Goal: Use online tool/utility: Utilize a website feature to perform a specific function

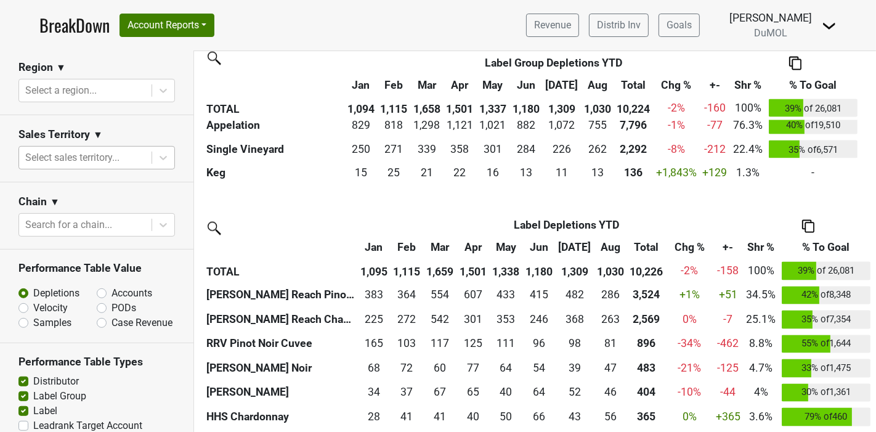
scroll to position [547, 0]
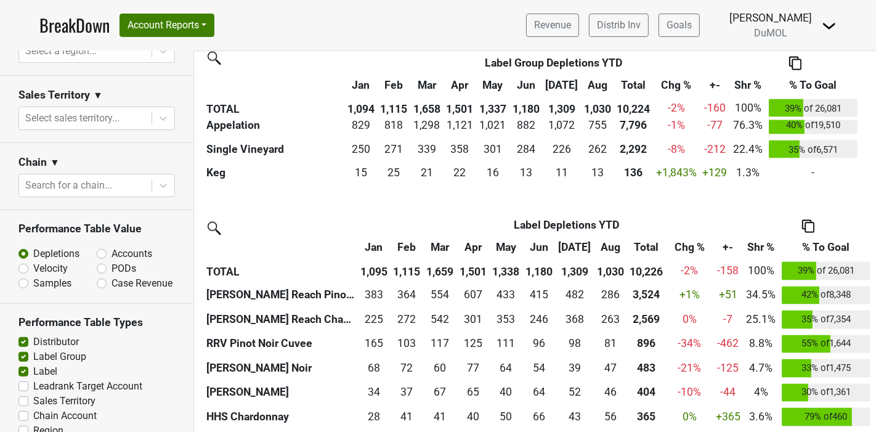
click at [111, 254] on label "Accounts" at bounding box center [131, 253] width 41 height 15
click at [97, 254] on input "Accounts" at bounding box center [134, 252] width 75 height 12
radio input "true"
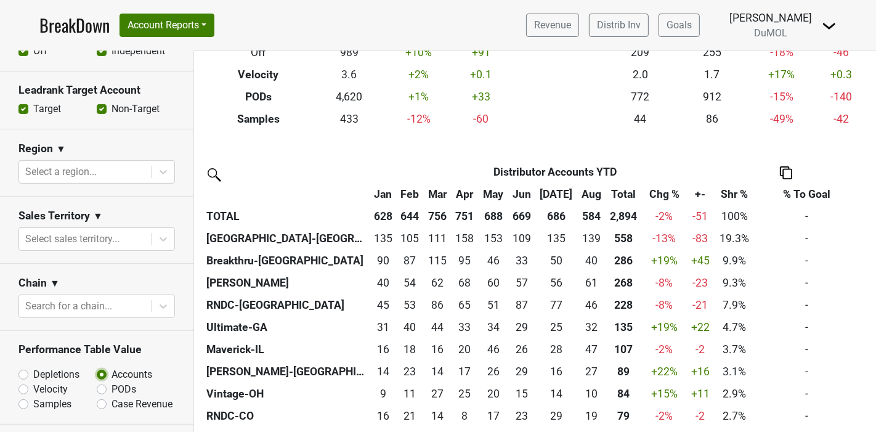
scroll to position [281, 0]
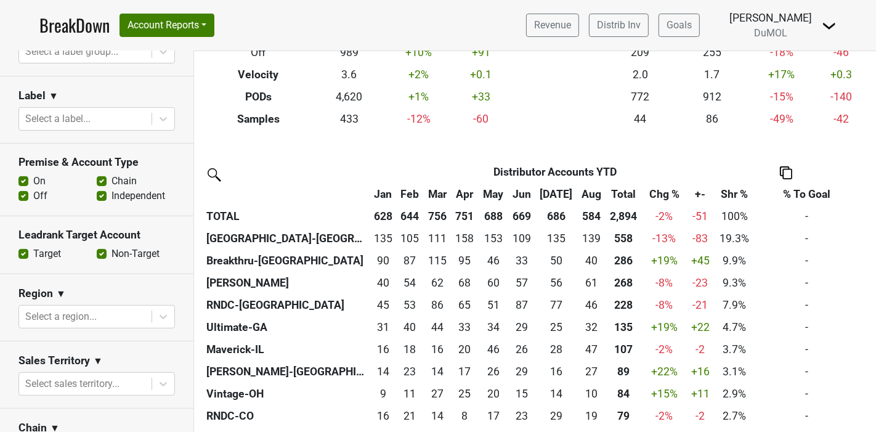
click at [33, 198] on label "Off" at bounding box center [40, 195] width 14 height 15
click at [22, 198] on input "Off" at bounding box center [23, 194] width 10 height 12
checkbox input "false"
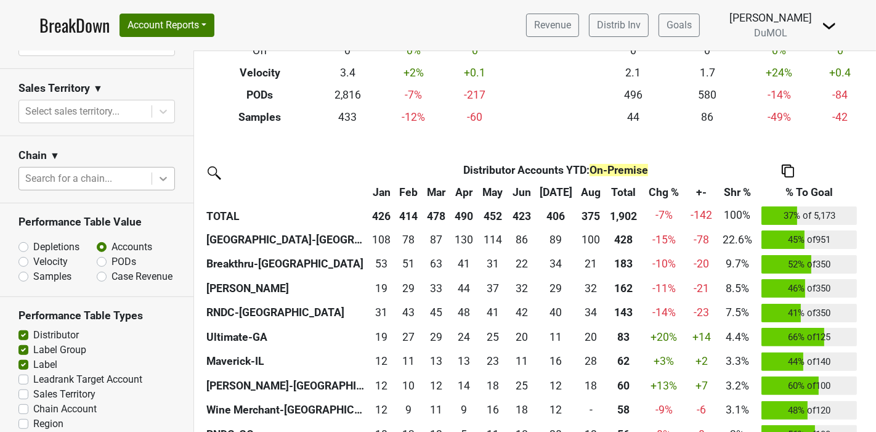
scroll to position [555, 0]
click at [111, 259] on label "PODs" at bounding box center [123, 260] width 25 height 15
click at [98, 259] on input "PODs" at bounding box center [134, 259] width 75 height 12
radio input "true"
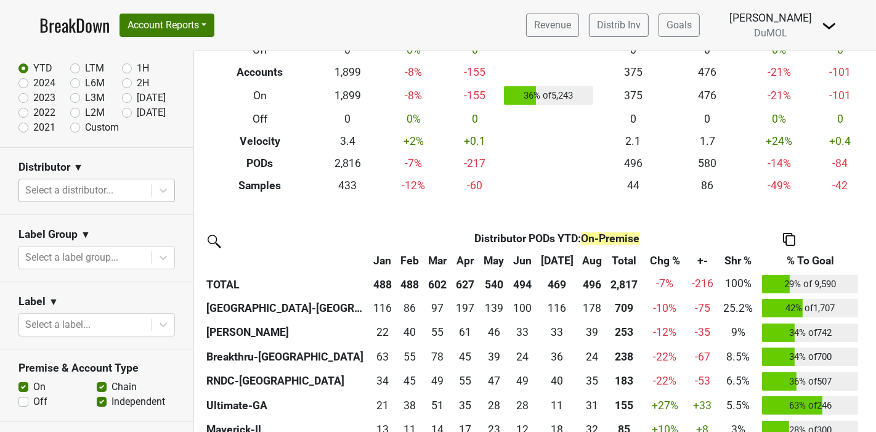
scroll to position [7, 0]
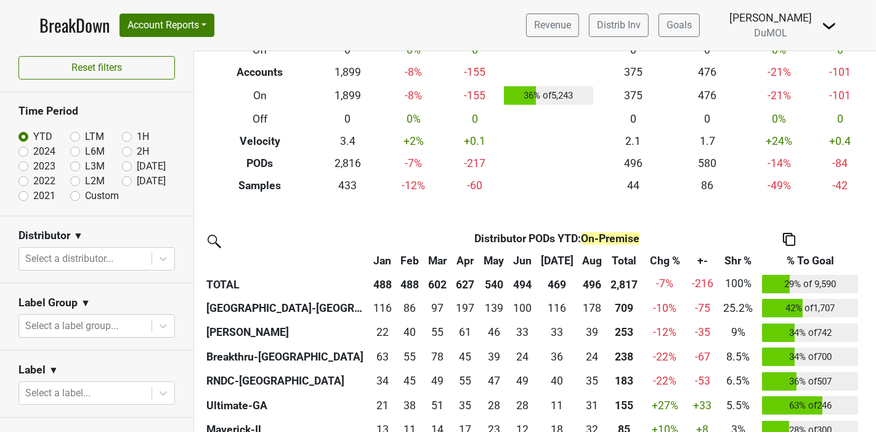
click at [85, 198] on label "Custom" at bounding box center [102, 195] width 34 height 15
click at [72, 198] on input "Custom" at bounding box center [94, 194] width 49 height 12
radio input "true"
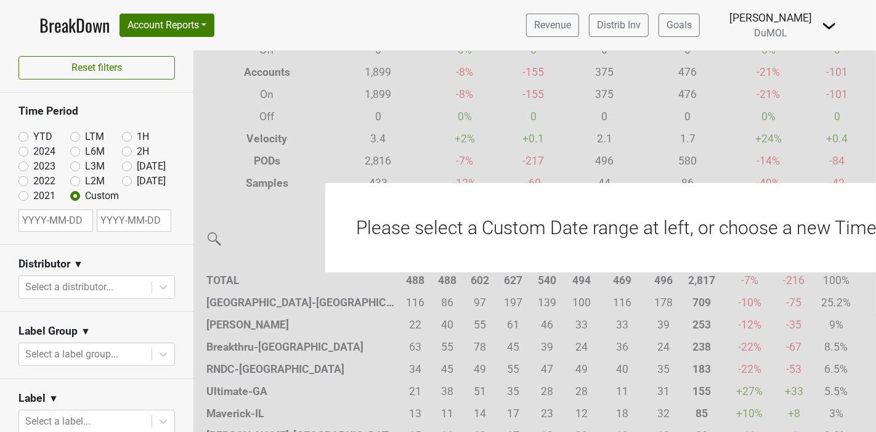
click at [63, 217] on input "text" at bounding box center [55, 220] width 75 height 22
select select "8"
select select "2025"
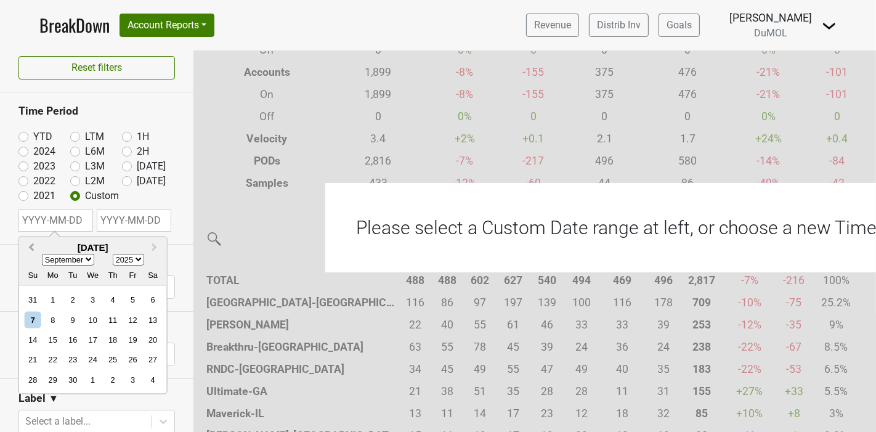
click at [31, 245] on span "Previous Month" at bounding box center [31, 247] width 0 height 14
select select "6"
click at [52, 321] on div "7" at bounding box center [52, 319] width 17 height 17
type input "[DATE]"
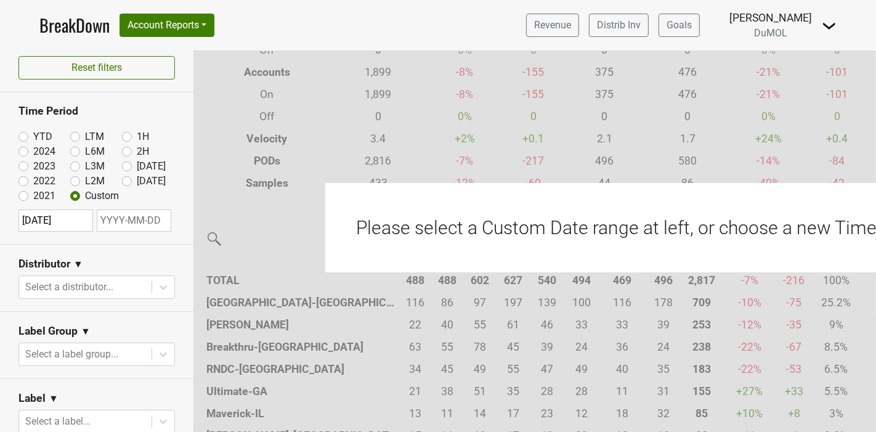
select select "8"
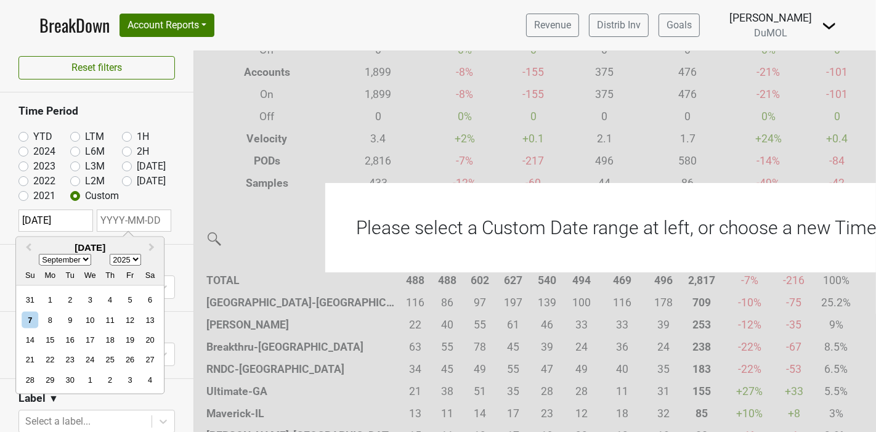
click at [130, 217] on input "text" at bounding box center [134, 220] width 75 height 22
click at [47, 315] on div "8" at bounding box center [50, 319] width 17 height 17
type input "[DATE]"
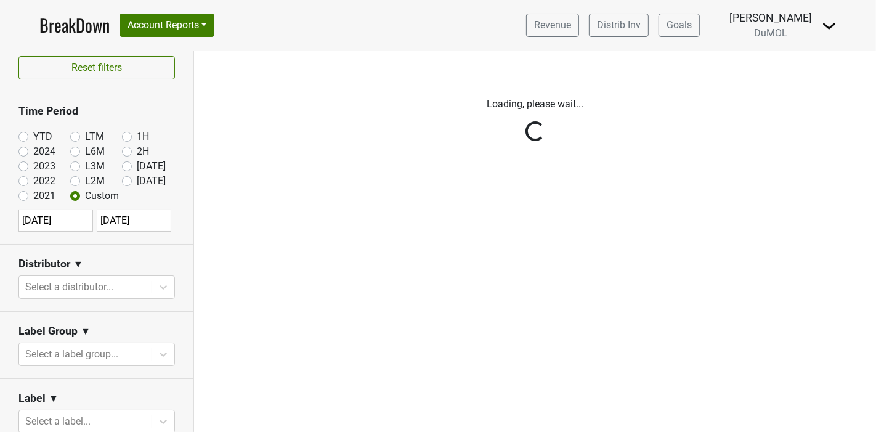
scroll to position [0, 0]
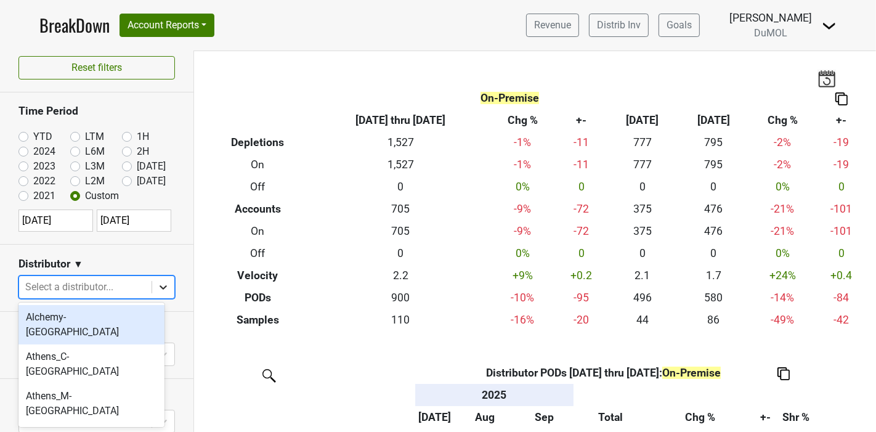
click at [157, 284] on icon at bounding box center [163, 287] width 12 height 12
type input "mon"
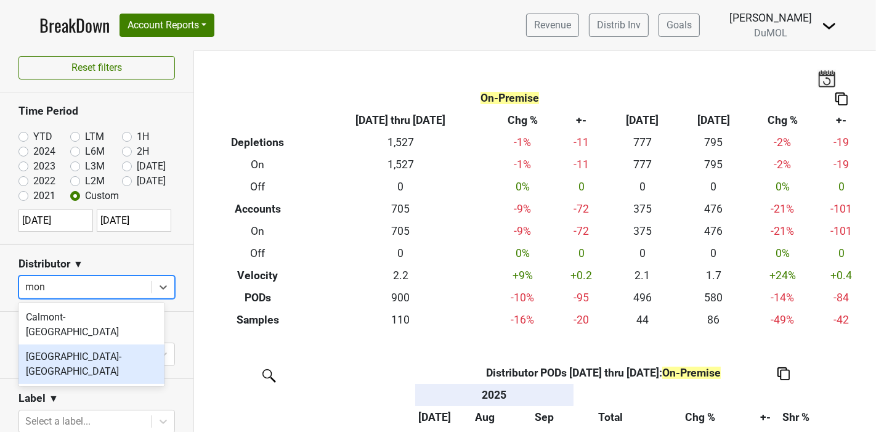
click at [120, 344] on div "[GEOGRAPHIC_DATA]-[GEOGRAPHIC_DATA]" at bounding box center [91, 363] width 146 height 39
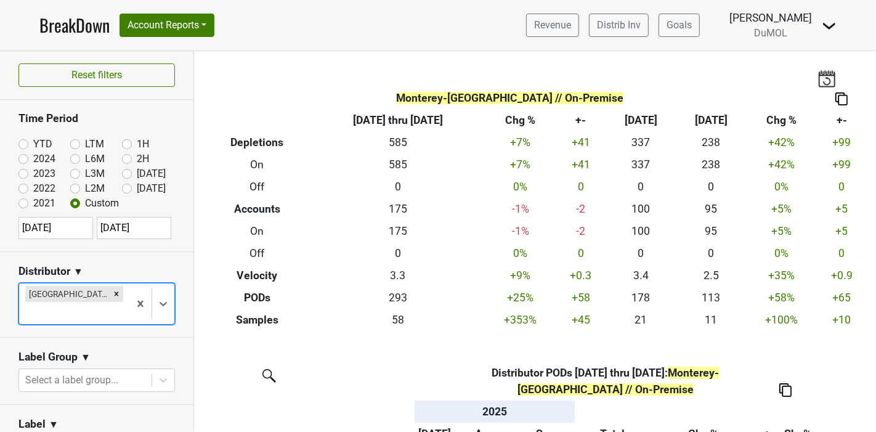
click at [33, 161] on label "2024" at bounding box center [44, 159] width 22 height 15
click at [23, 161] on input "2024" at bounding box center [42, 158] width 49 height 12
radio input "true"
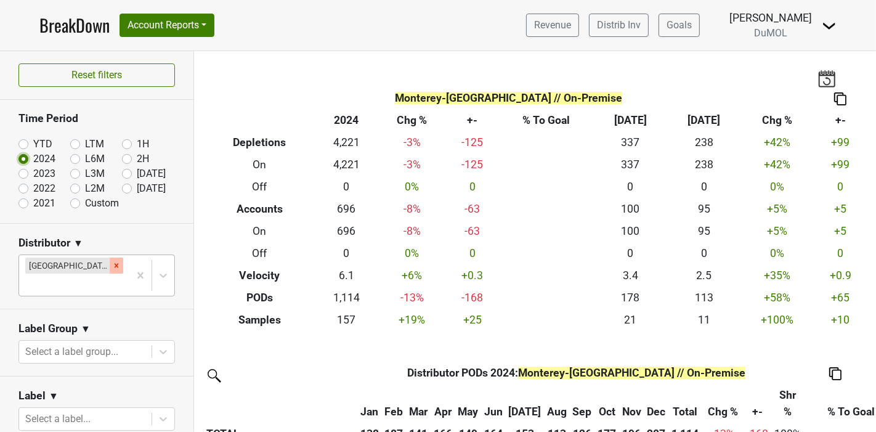
click at [112, 267] on icon "Remove Monterey-CA" at bounding box center [116, 265] width 9 height 9
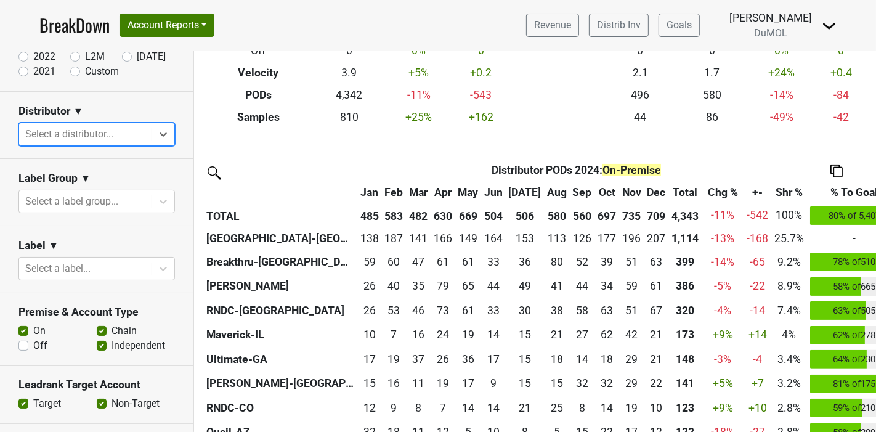
scroll to position [273, 0]
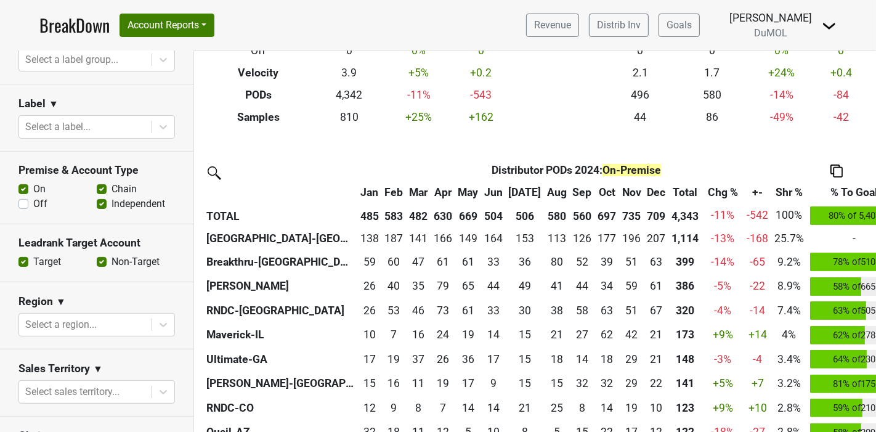
click at [33, 203] on label "Off" at bounding box center [40, 203] width 14 height 15
click at [25, 203] on input "Off" at bounding box center [23, 202] width 10 height 12
checkbox input "true"
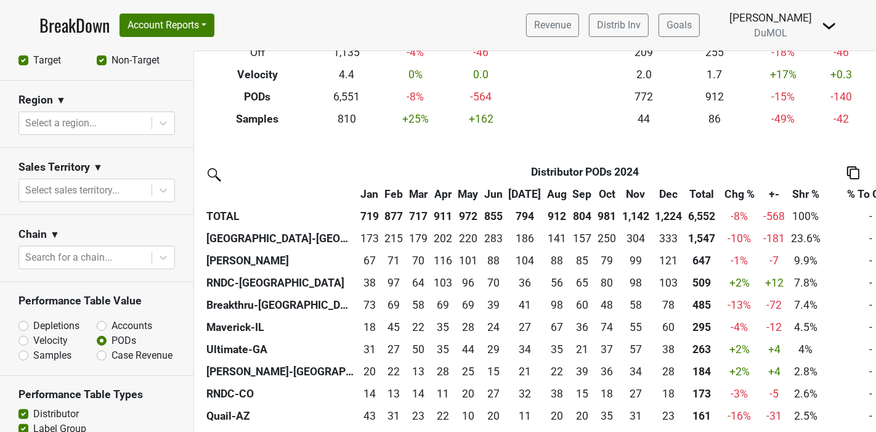
scroll to position [479, 0]
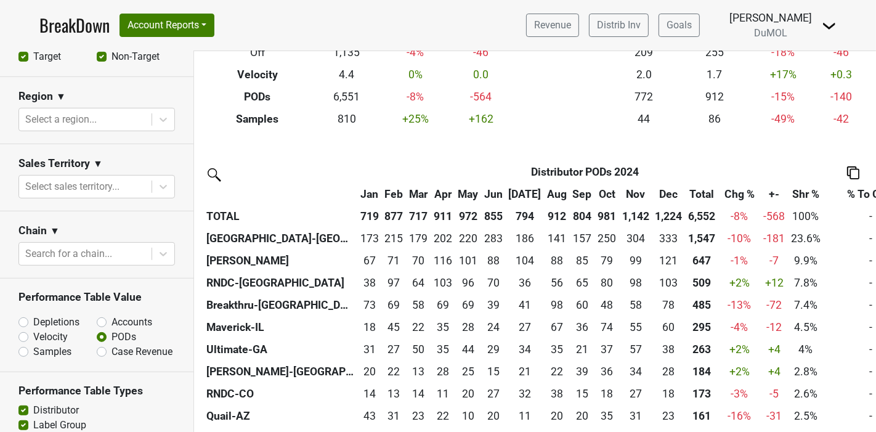
click at [33, 323] on label "Depletions" at bounding box center [56, 322] width 46 height 15
click at [25, 323] on input "Depletions" at bounding box center [55, 321] width 75 height 12
radio input "true"
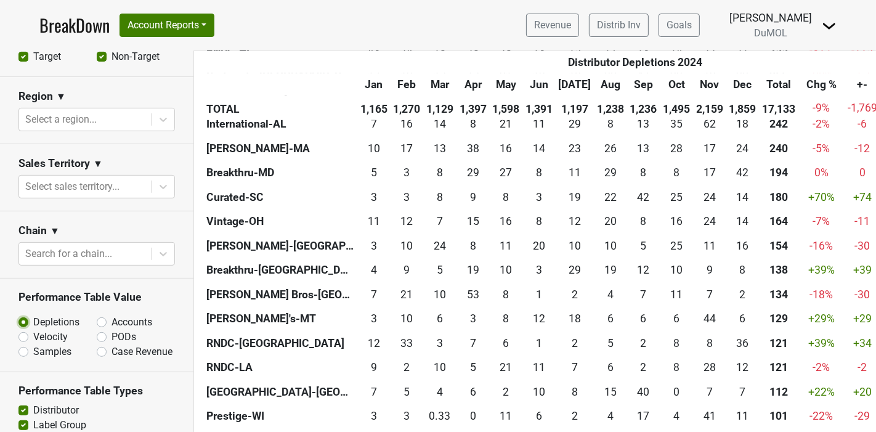
scroll to position [684, 0]
